Goal: Use online tool/utility: Utilize a website feature to perform a specific function

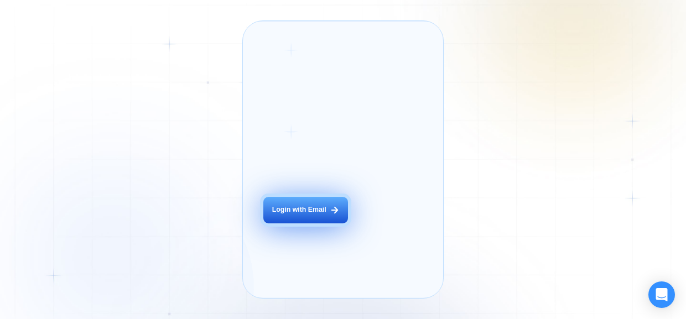
click at [297, 215] on div "Login with Email" at bounding box center [299, 209] width 54 height 9
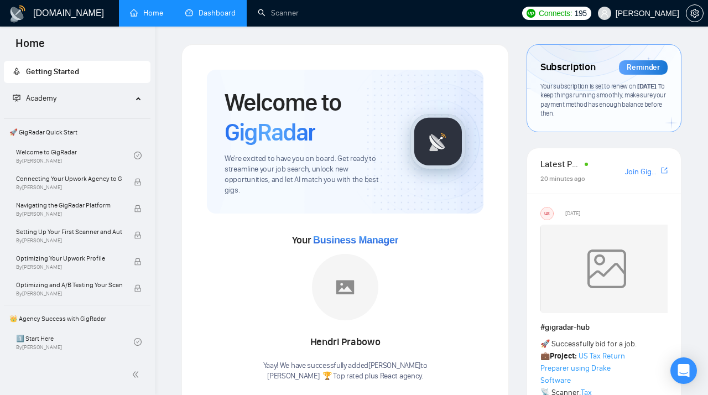
click at [217, 12] on link "Dashboard" at bounding box center [210, 12] width 50 height 9
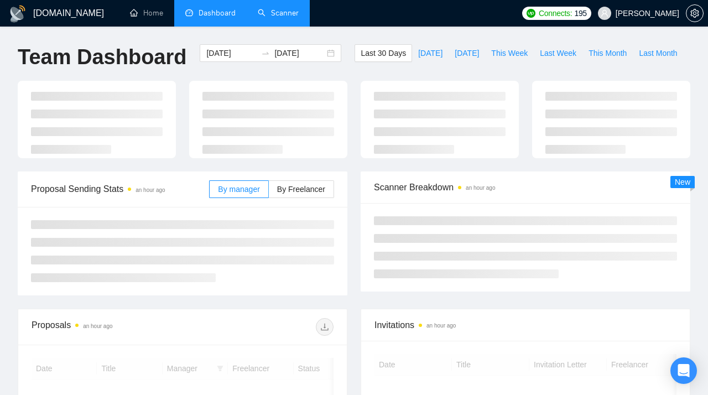
click at [286, 11] on link "Scanner" at bounding box center [278, 12] width 41 height 9
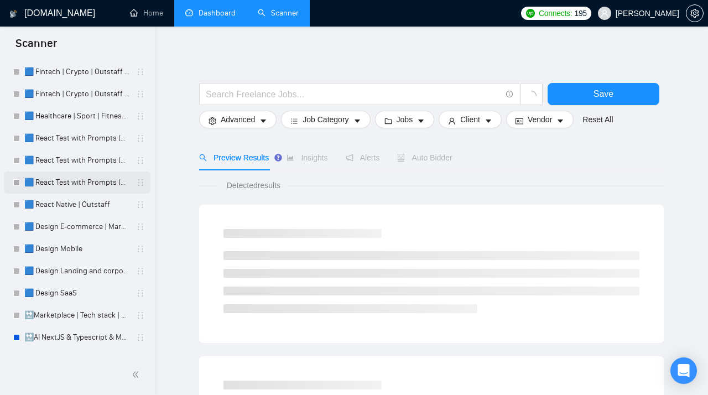
scroll to position [76, 0]
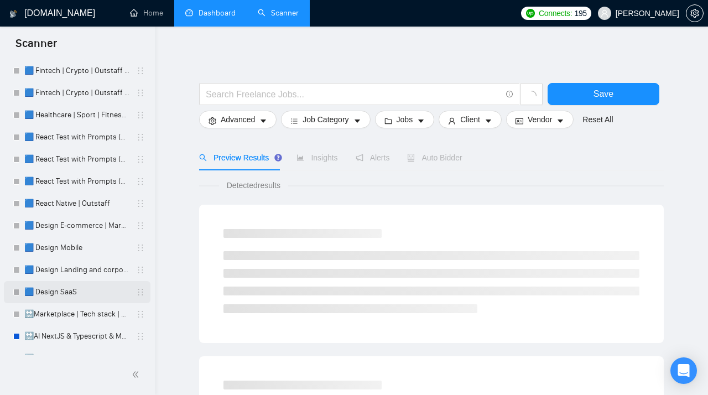
click at [76, 292] on link "🟦 Design SaaS" at bounding box center [76, 292] width 105 height 22
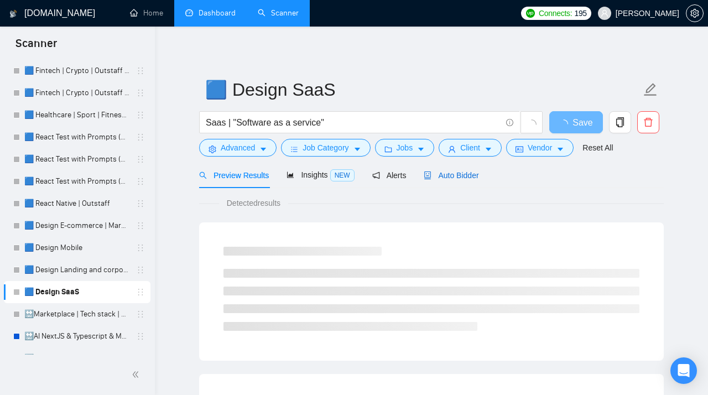
click at [457, 173] on span "Auto Bidder" at bounding box center [451, 175] width 55 height 9
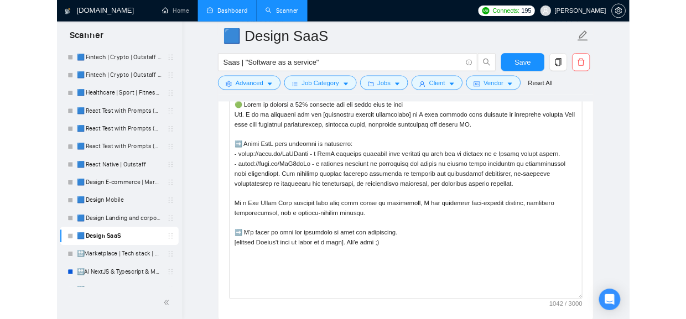
scroll to position [1343, 0]
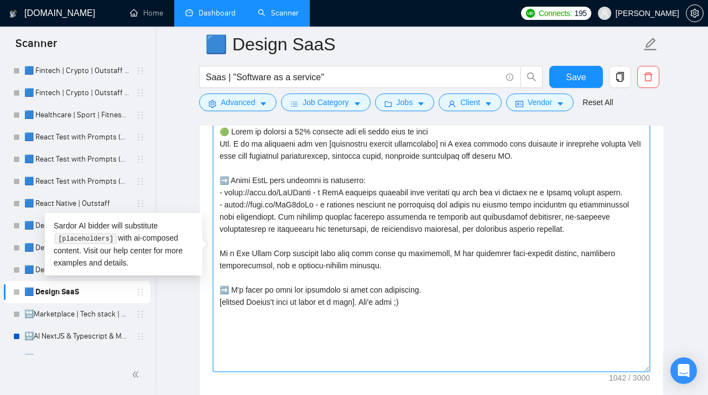
drag, startPoint x: 601, startPoint y: 241, endPoint x: 198, endPoint y: 201, distance: 405.0
click at [213, 201] on textarea "Cover letter template:" at bounding box center [431, 247] width 437 height 249
